Goal: Navigation & Orientation: Find specific page/section

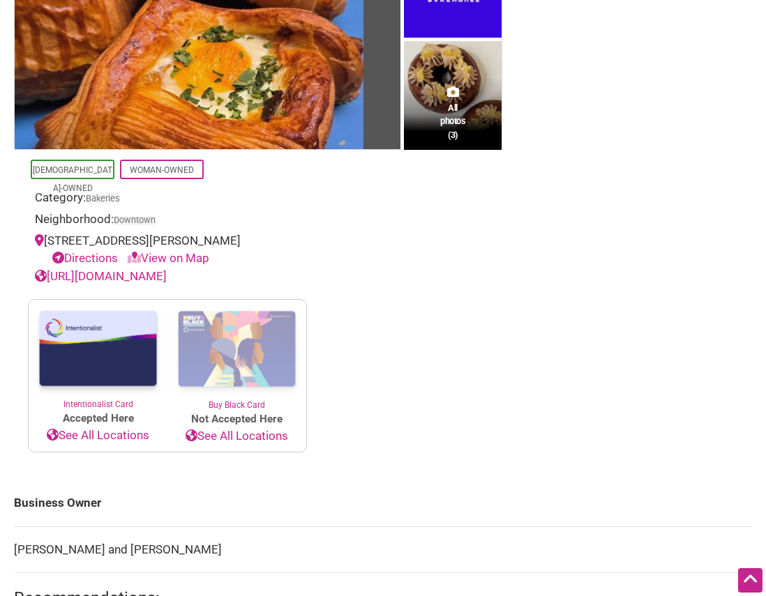
scroll to position [349, 0]
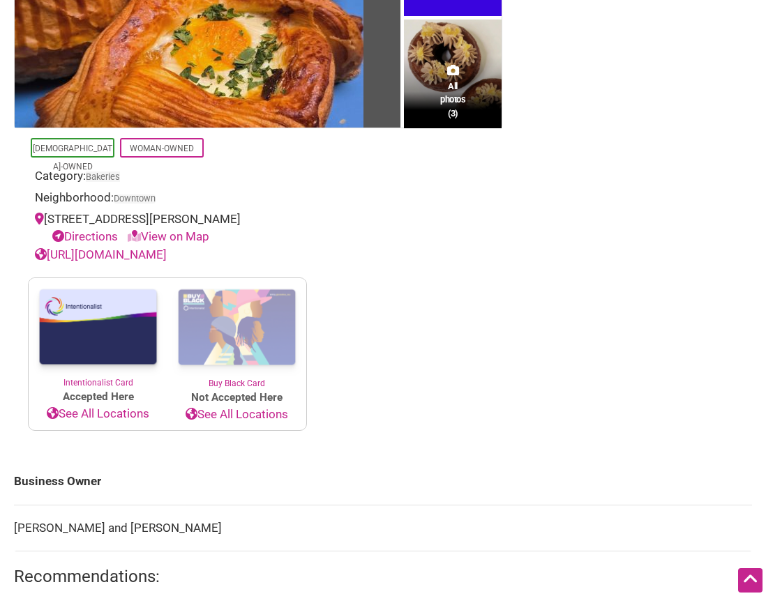
click at [232, 412] on link "See All Locations" at bounding box center [236, 415] width 139 height 18
click at [228, 414] on link "See All Locations" at bounding box center [236, 415] width 139 height 18
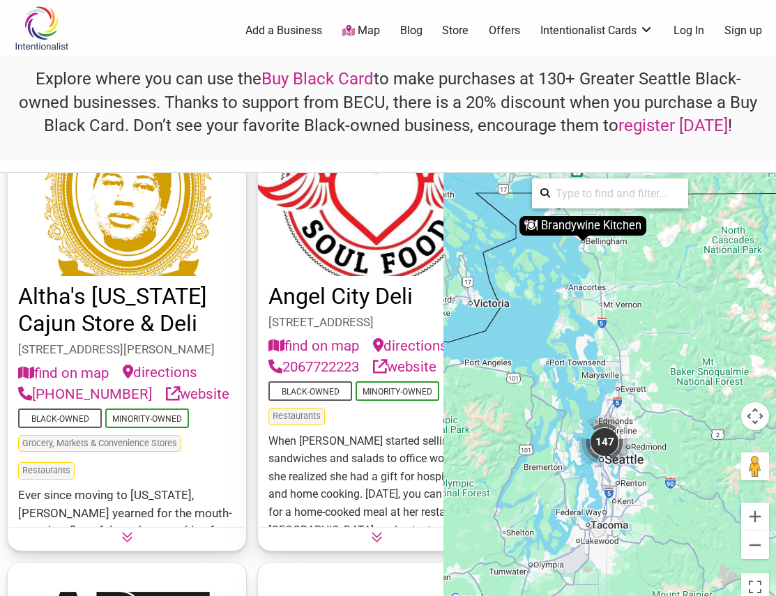
scroll to position [976, 0]
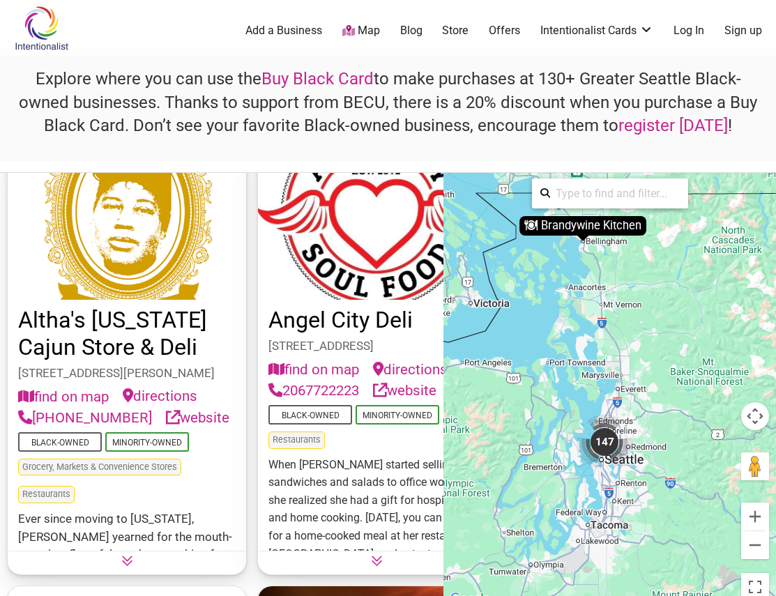
click at [79, 333] on link "Altha's [US_STATE] Cajun Store & Deli" at bounding box center [112, 334] width 189 height 54
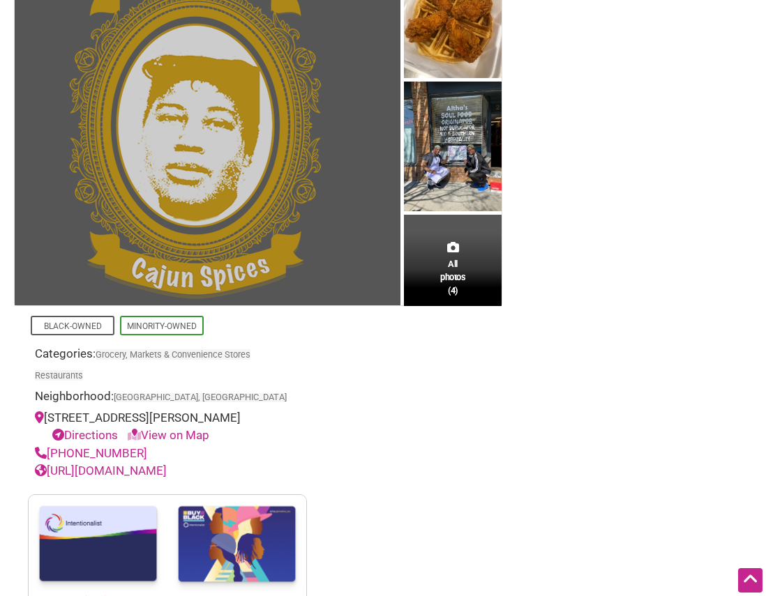
scroll to position [209, 0]
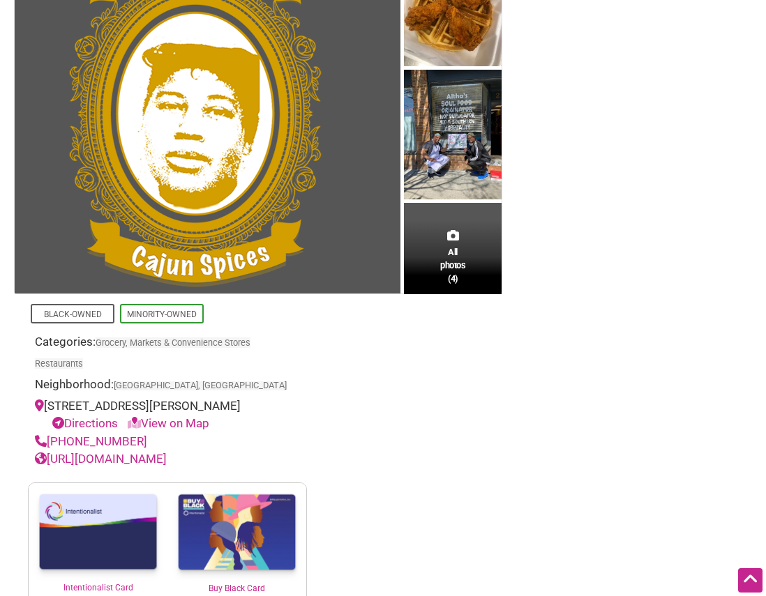
click at [142, 458] on link "[URL][DOMAIN_NAME]" at bounding box center [101, 459] width 132 height 14
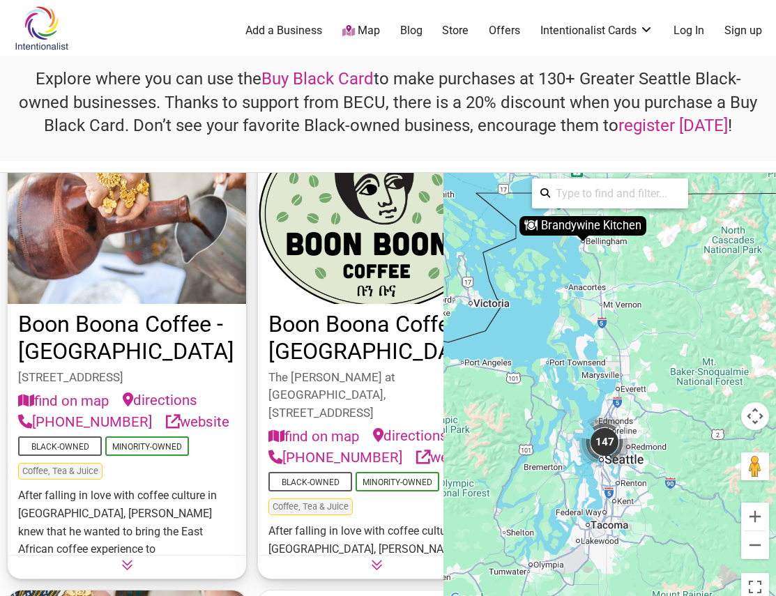
scroll to position [4742, 0]
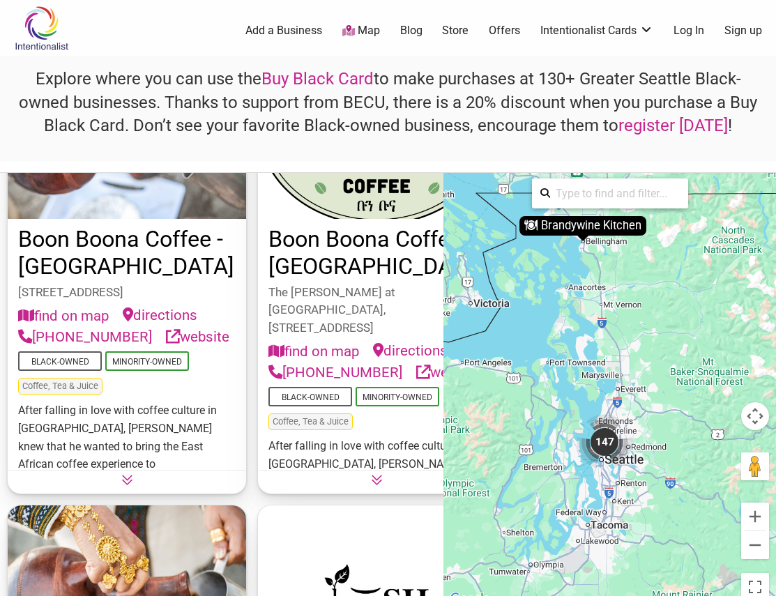
click at [166, 348] on link "website" at bounding box center [197, 337] width 63 height 22
click at [371, 480] on icon at bounding box center [377, 480] width 12 height 12
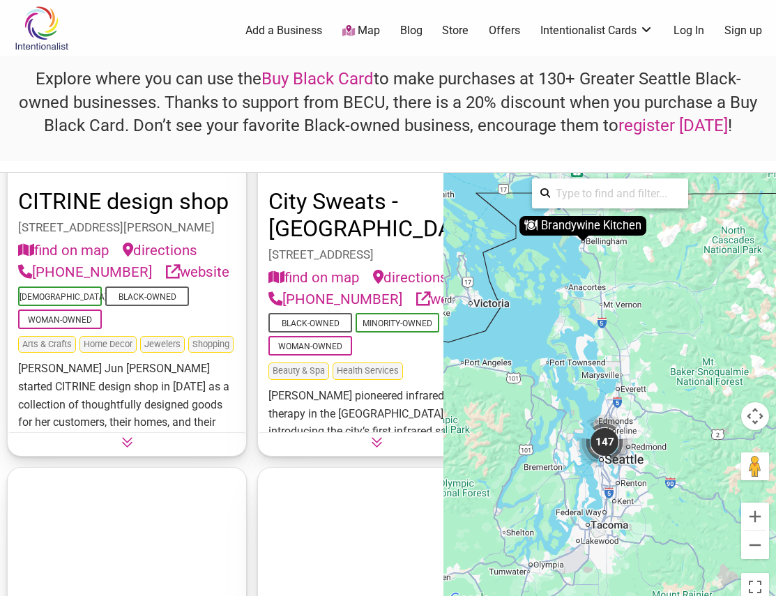
scroll to position [7880, 0]
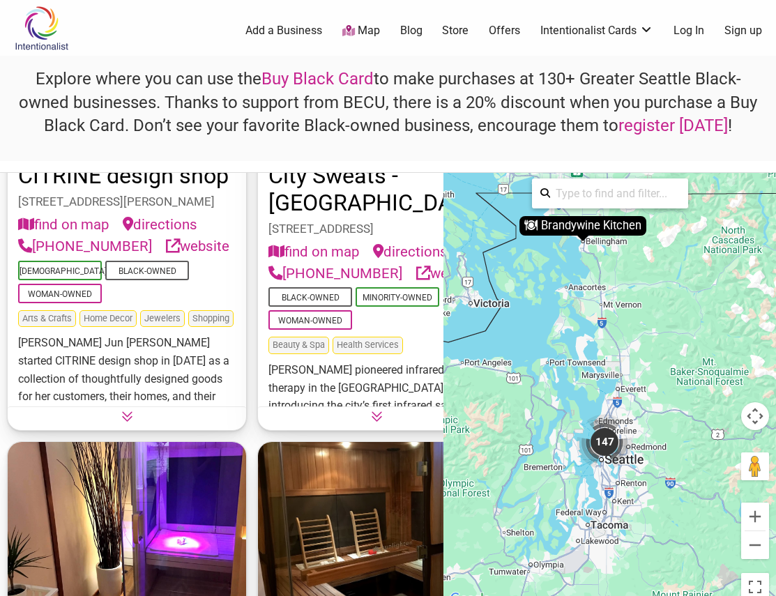
click at [416, 285] on link "website" at bounding box center [447, 274] width 63 height 22
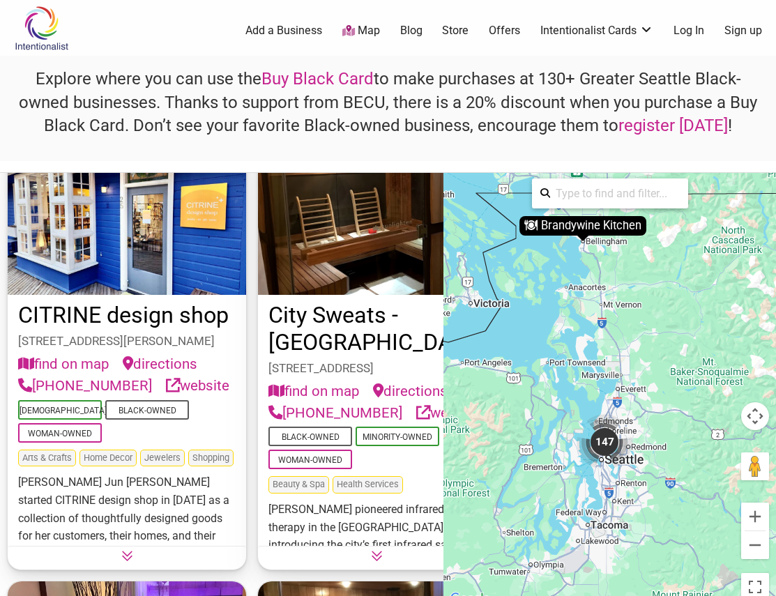
scroll to position [7810, 0]
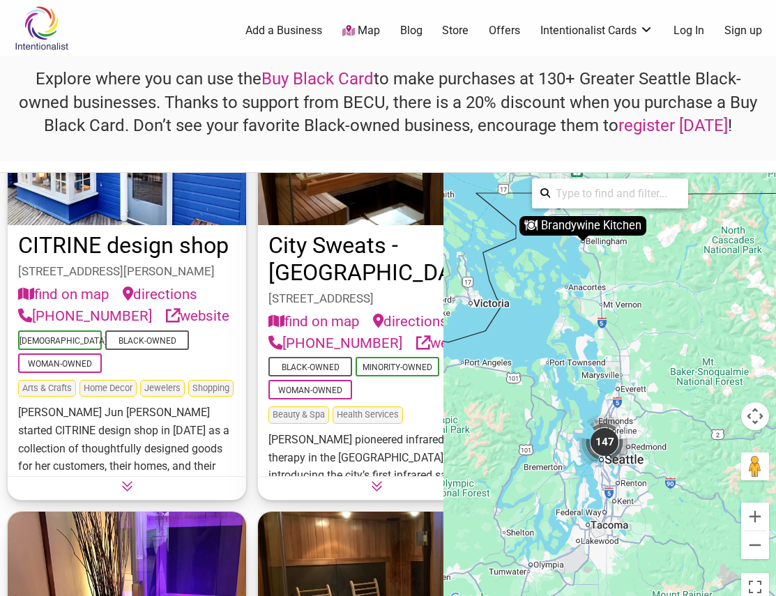
click at [166, 327] on link "website" at bounding box center [197, 316] width 63 height 22
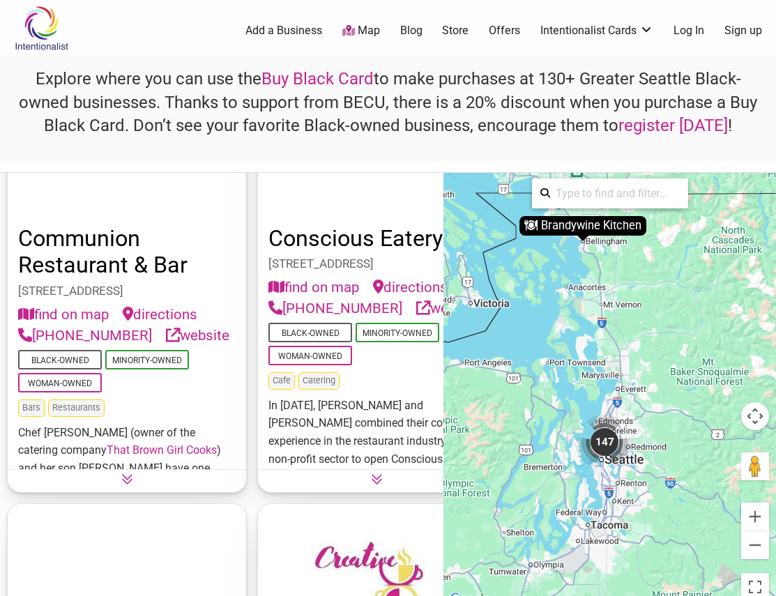
scroll to position [9205, 0]
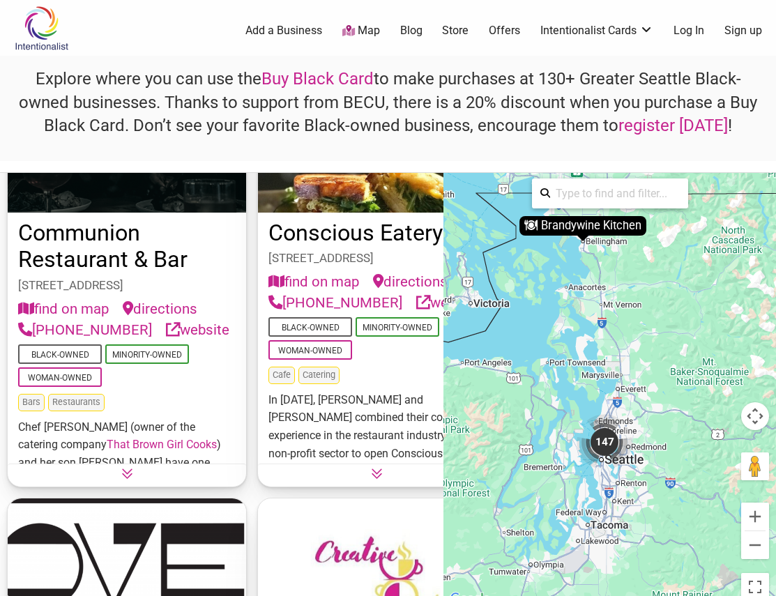
click at [121, 470] on icon at bounding box center [127, 474] width 12 height 12
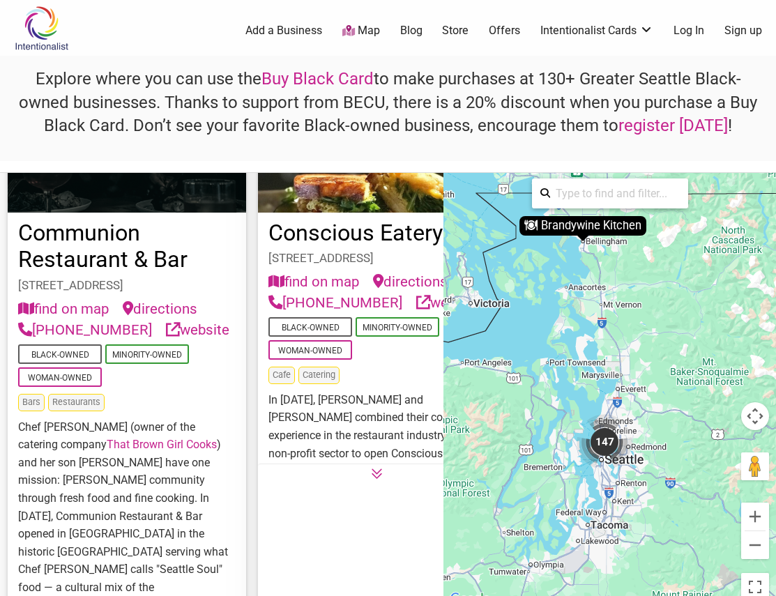
click at [166, 341] on link "website" at bounding box center [197, 330] width 63 height 22
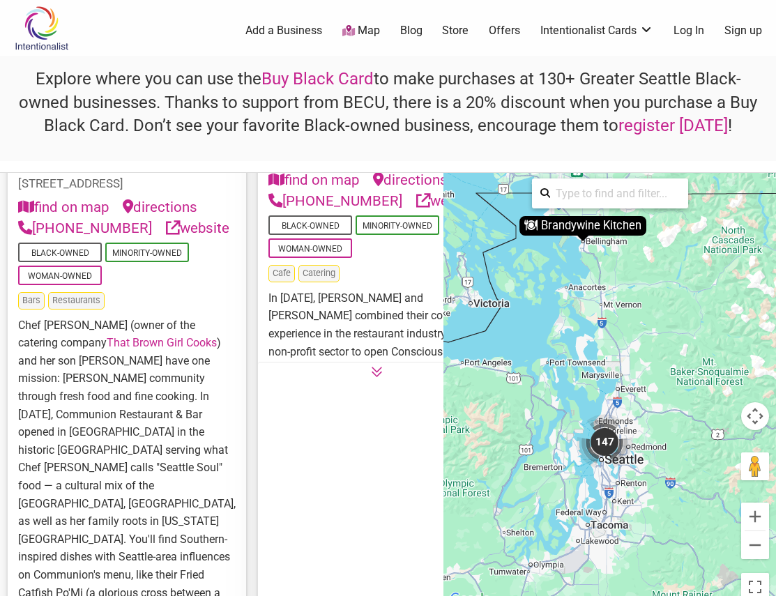
scroll to position [9275, 0]
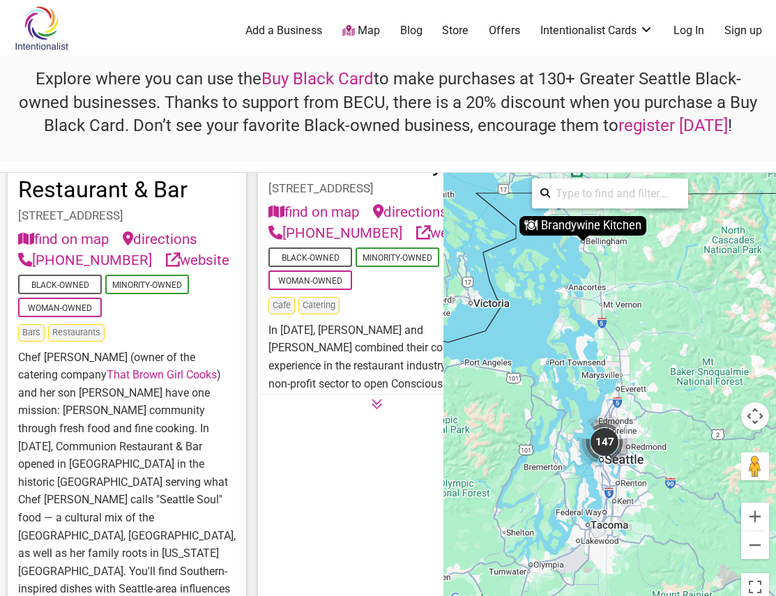
click at [166, 271] on link "website" at bounding box center [197, 261] width 63 height 22
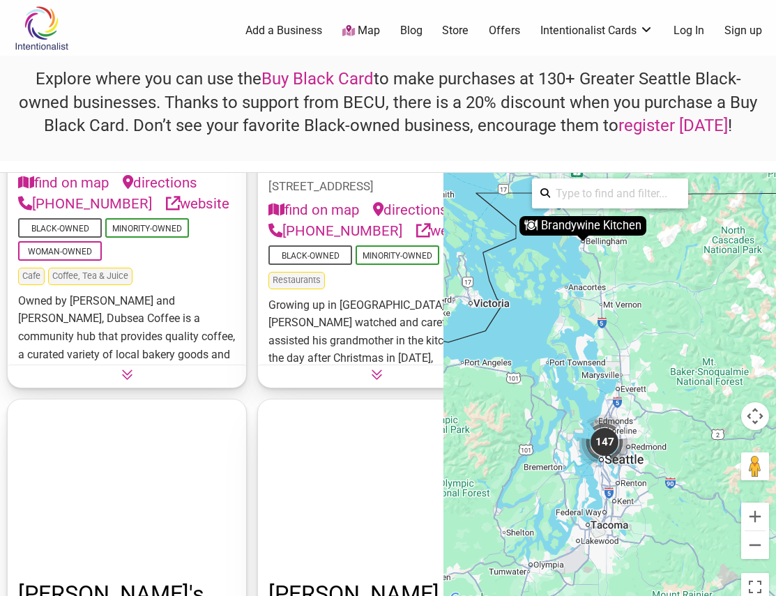
scroll to position [11506, 0]
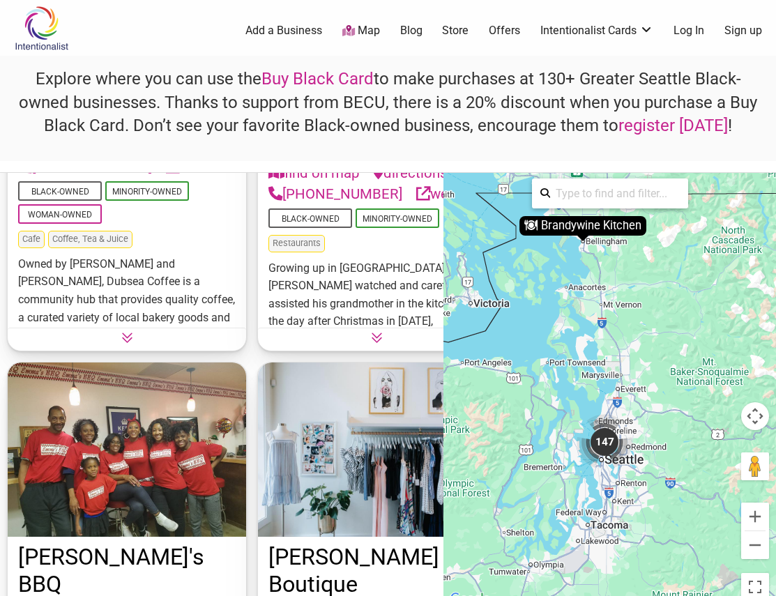
click at [416, 205] on link "website" at bounding box center [447, 194] width 63 height 22
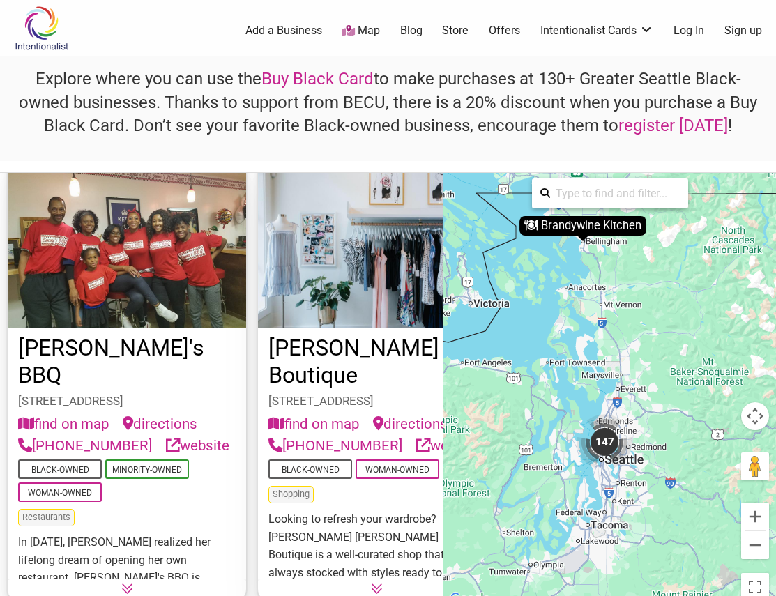
scroll to position [11785, 0]
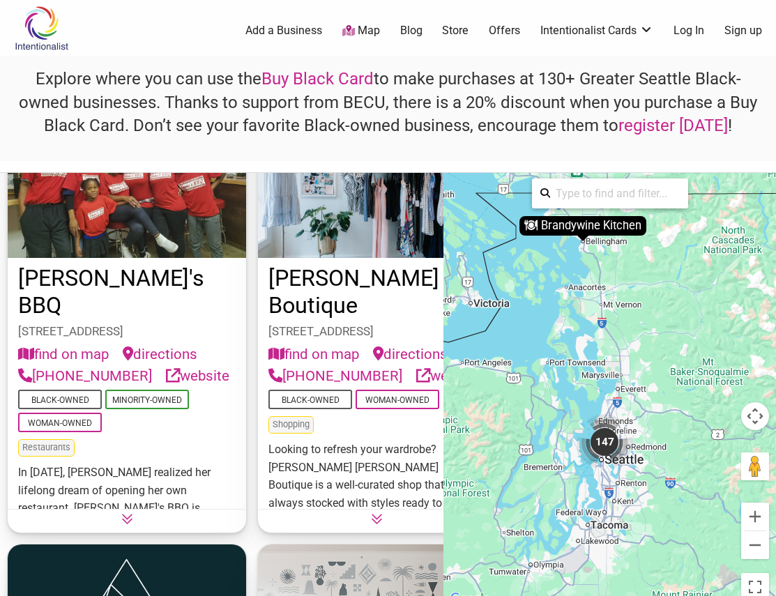
click at [166, 387] on link "website" at bounding box center [197, 376] width 63 height 22
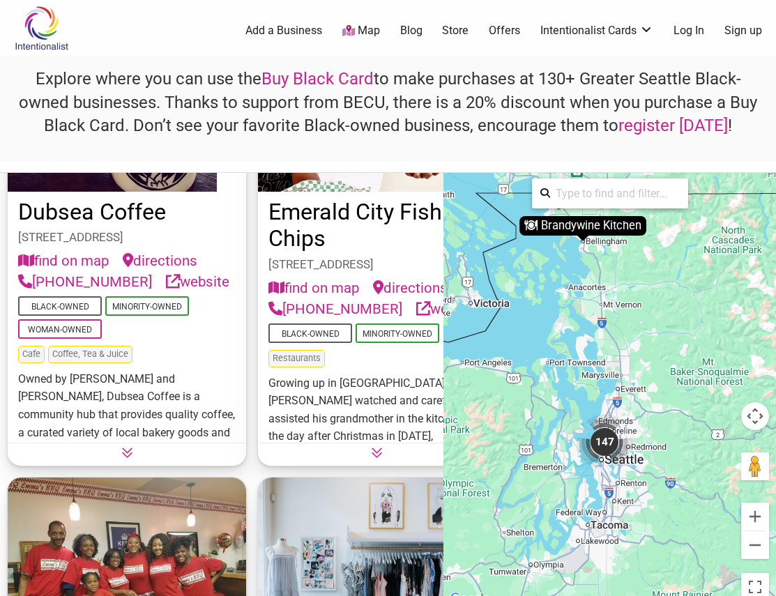
scroll to position [11367, 0]
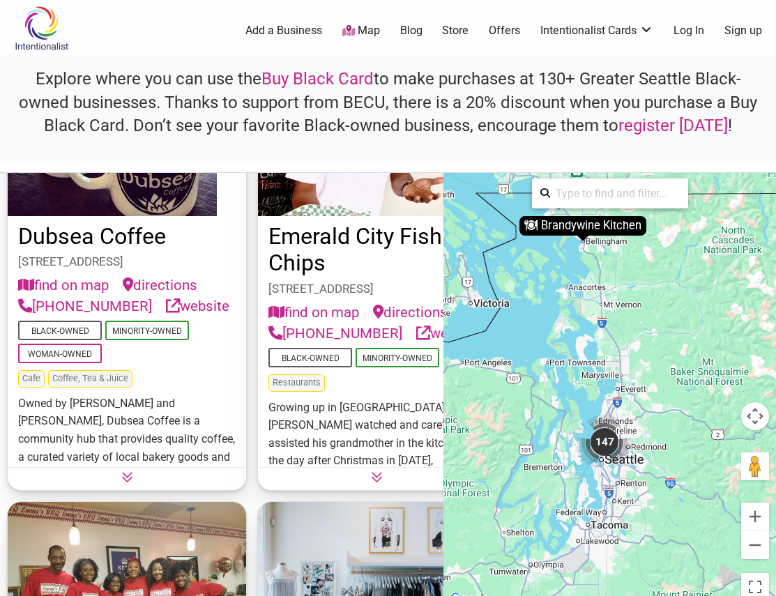
click at [371, 483] on icon at bounding box center [377, 477] width 12 height 12
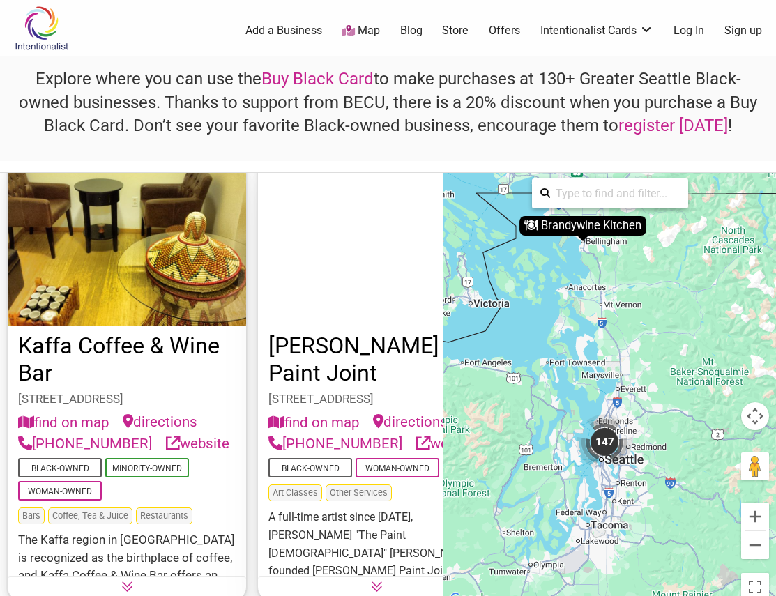
scroll to position [16527, 0]
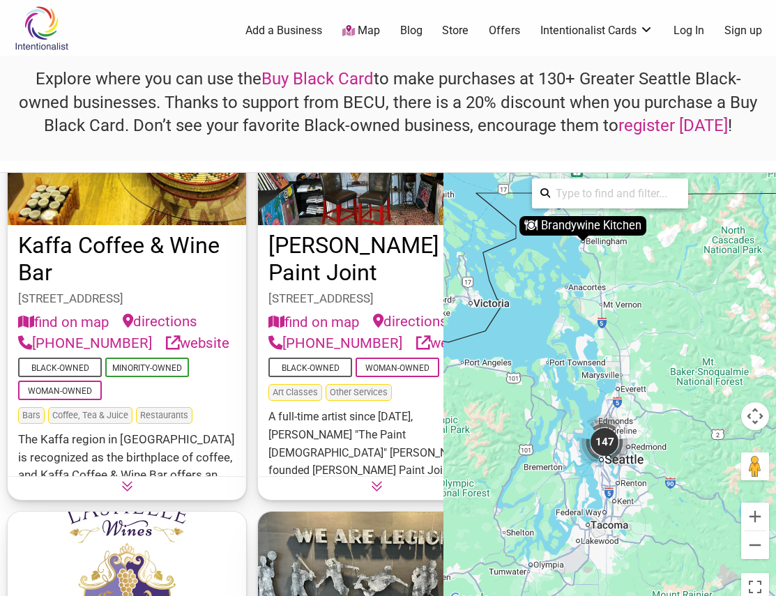
click at [166, 354] on link "website" at bounding box center [197, 344] width 63 height 22
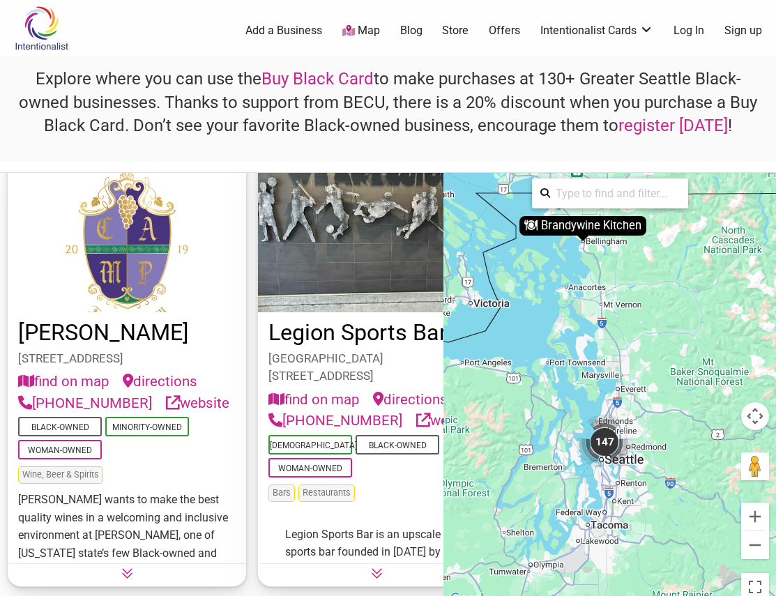
scroll to position [17015, 0]
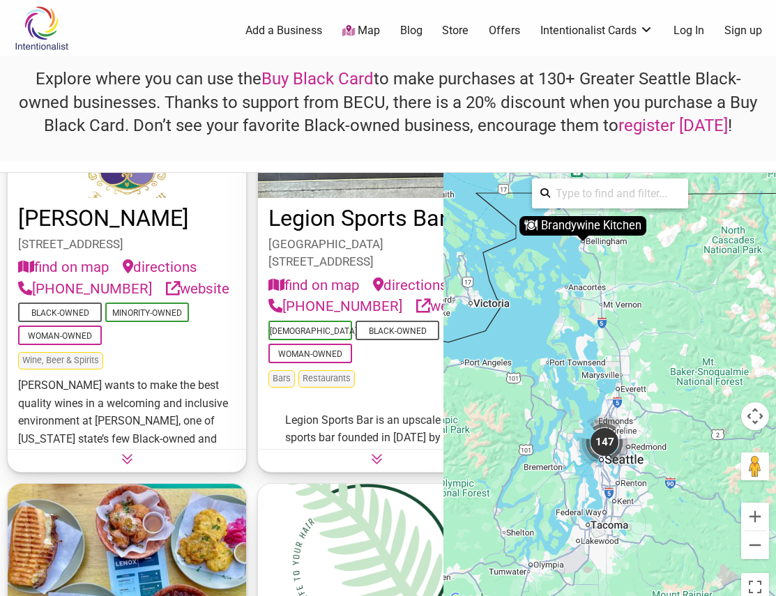
click at [416, 317] on link "website" at bounding box center [447, 307] width 63 height 22
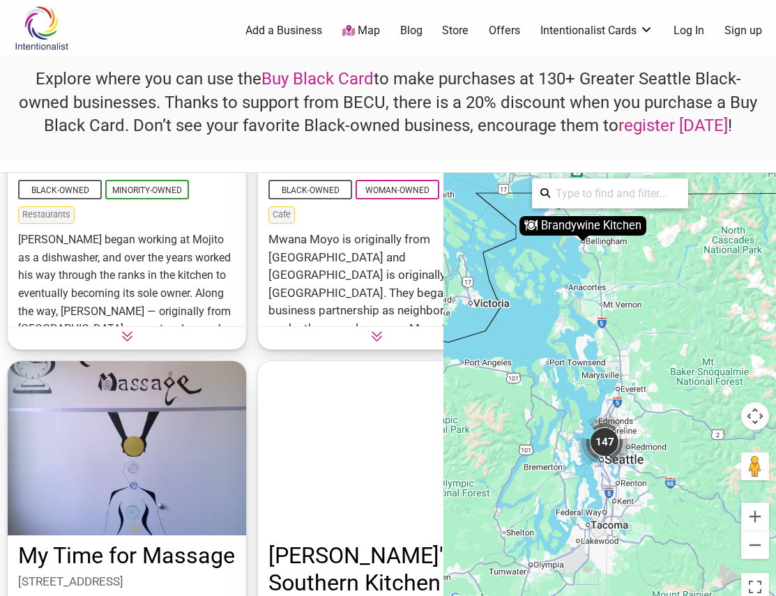
scroll to position [21757, 0]
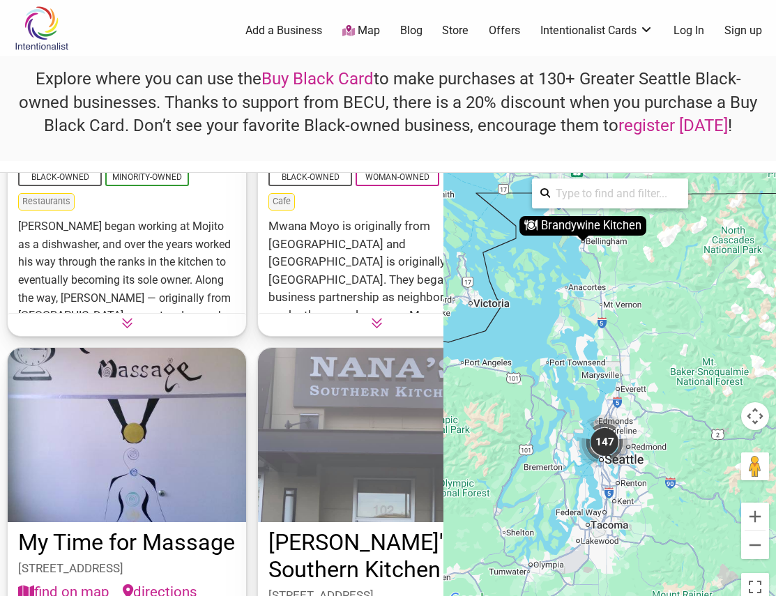
click at [166, 164] on link "website" at bounding box center [197, 153] width 63 height 22
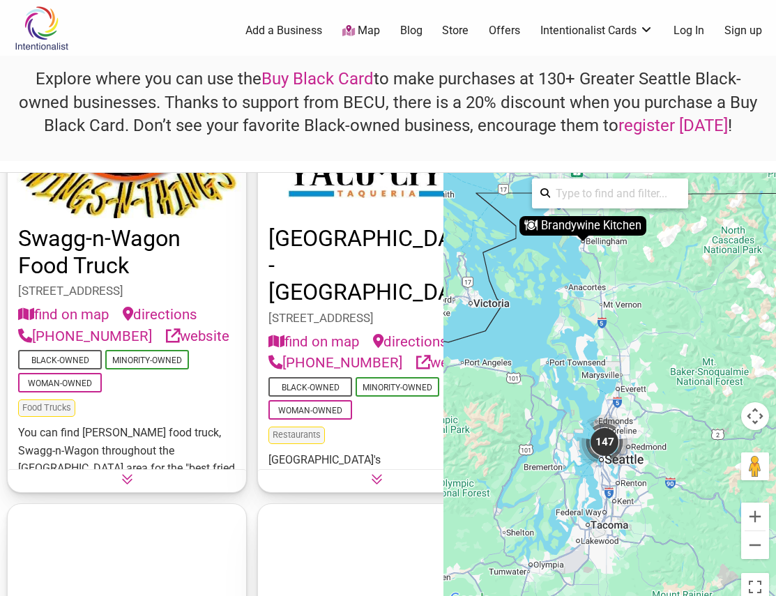
scroll to position [28939, 0]
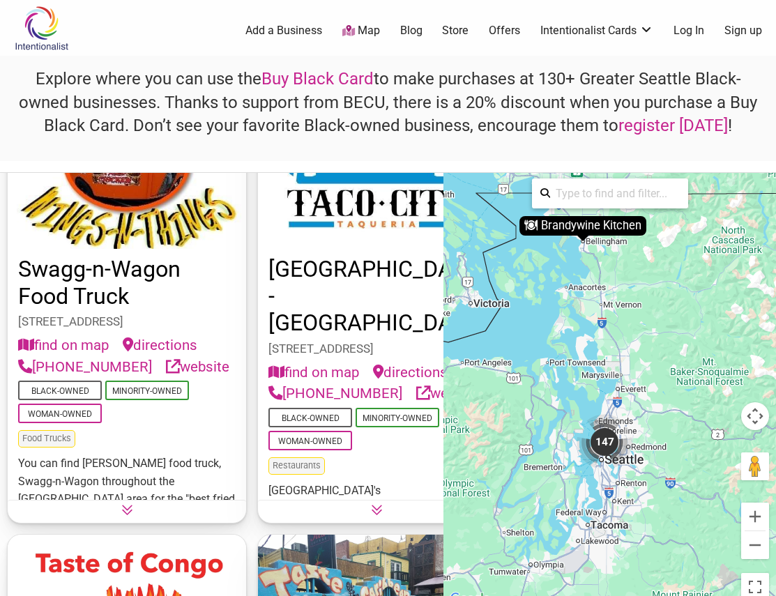
click at [166, 378] on link "website" at bounding box center [197, 367] width 63 height 22
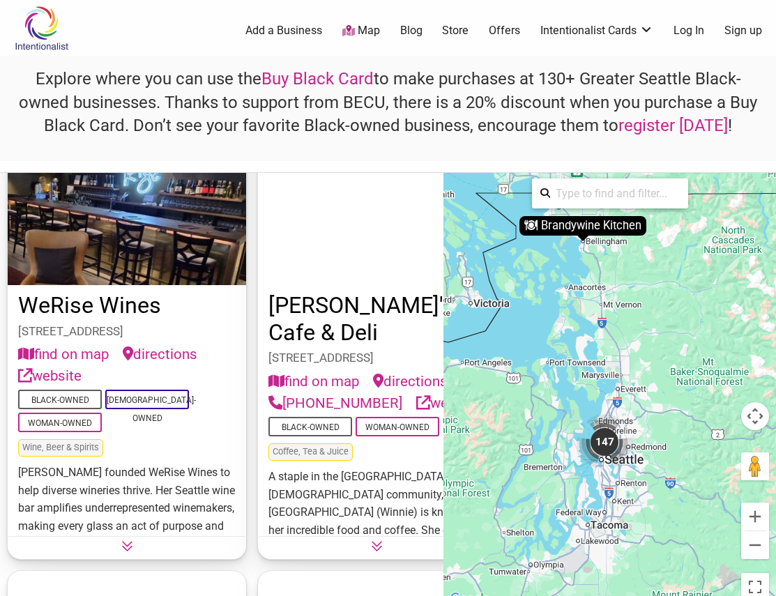
scroll to position [33729, 0]
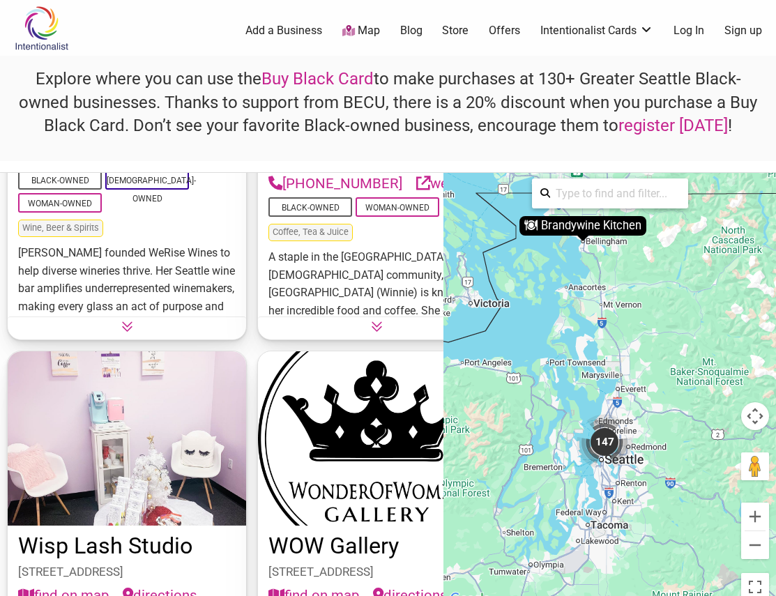
click at [82, 167] on link "website" at bounding box center [49, 157] width 63 height 22
